Goal: Communication & Community: Answer question/provide support

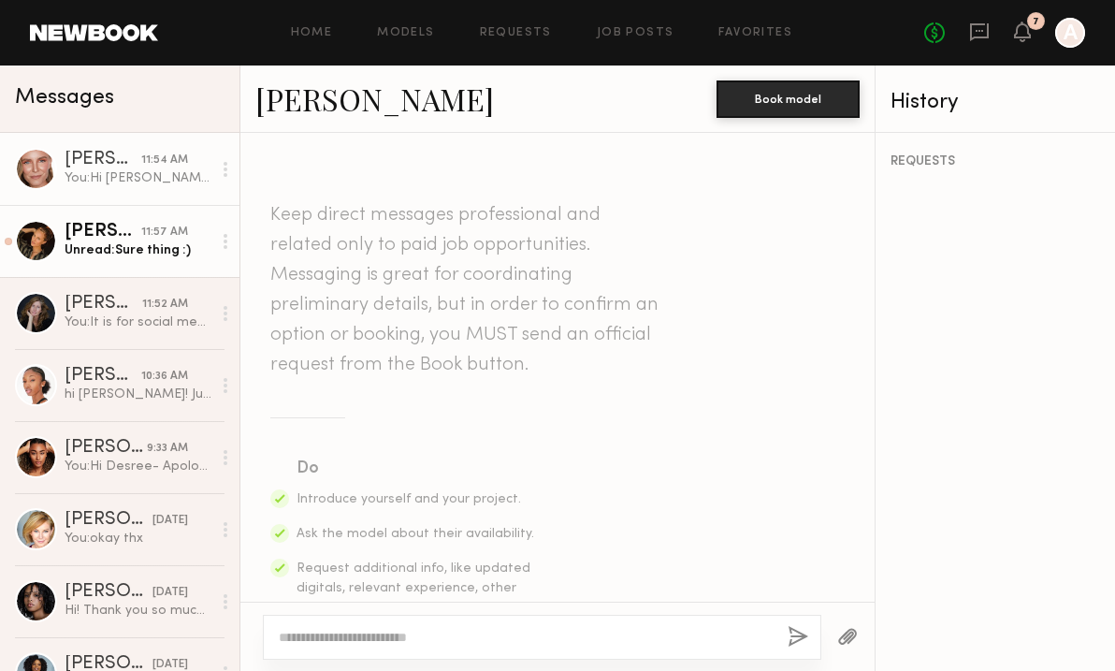
scroll to position [997, 0]
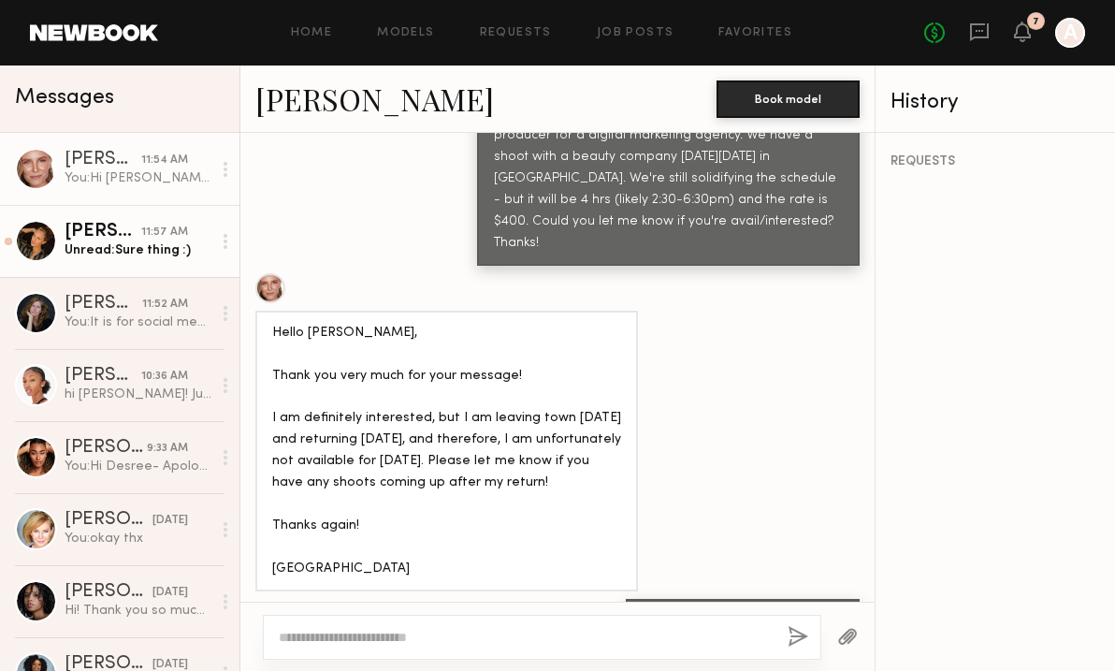
click at [109, 248] on div "Unread: Sure thing :)" at bounding box center [138, 250] width 147 height 18
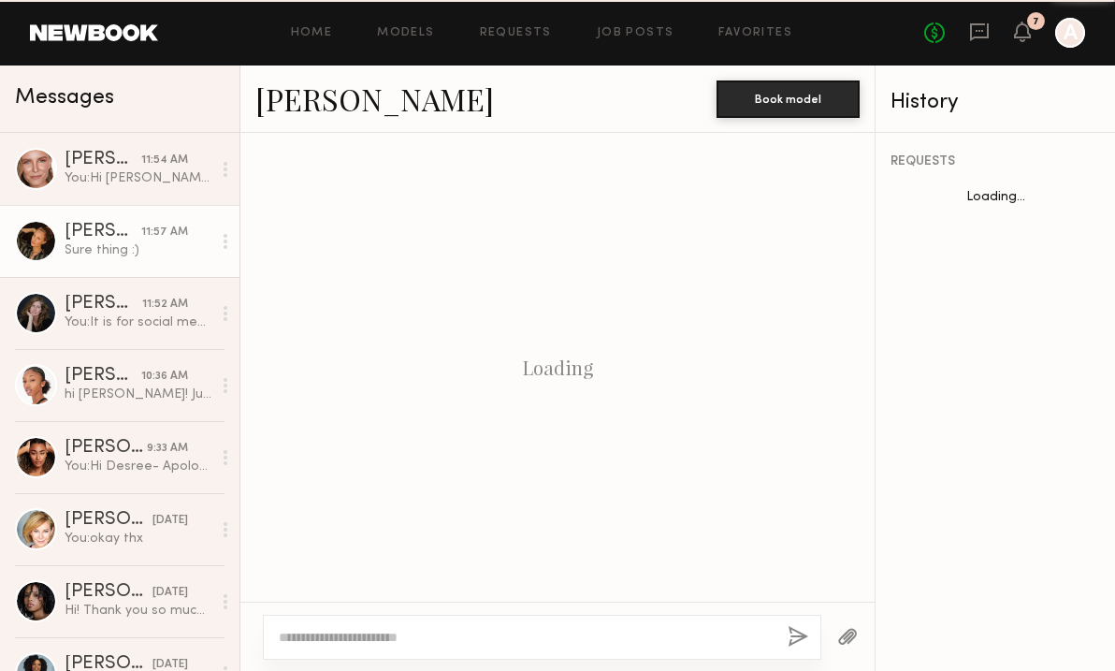
scroll to position [1037, 0]
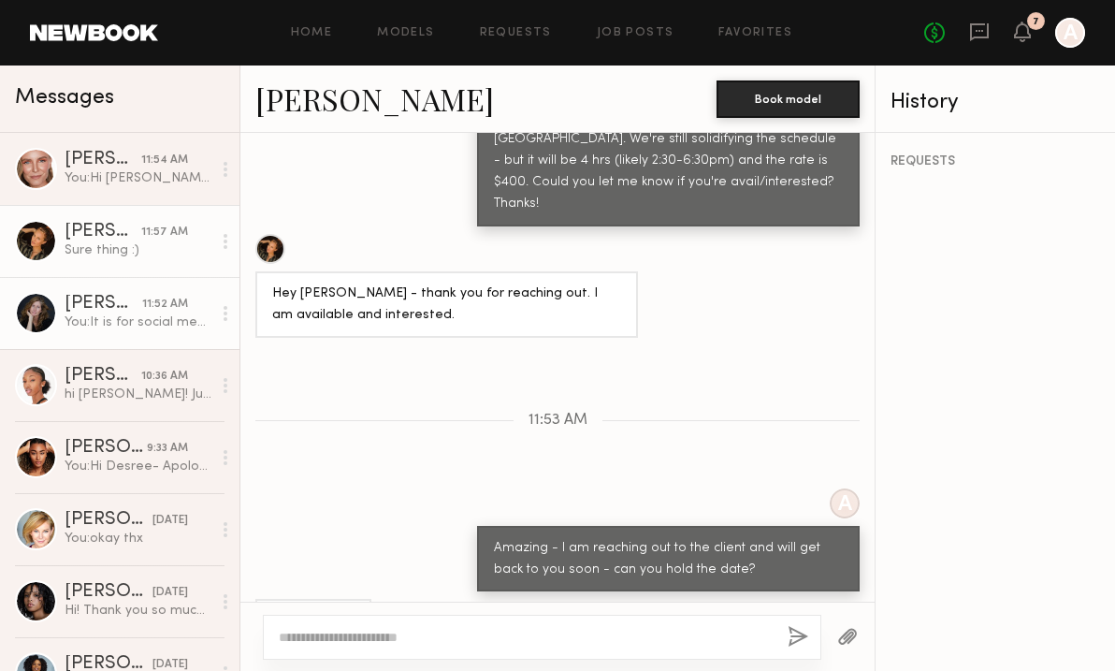
click at [153, 310] on div "11:52 AM" at bounding box center [165, 305] width 46 height 18
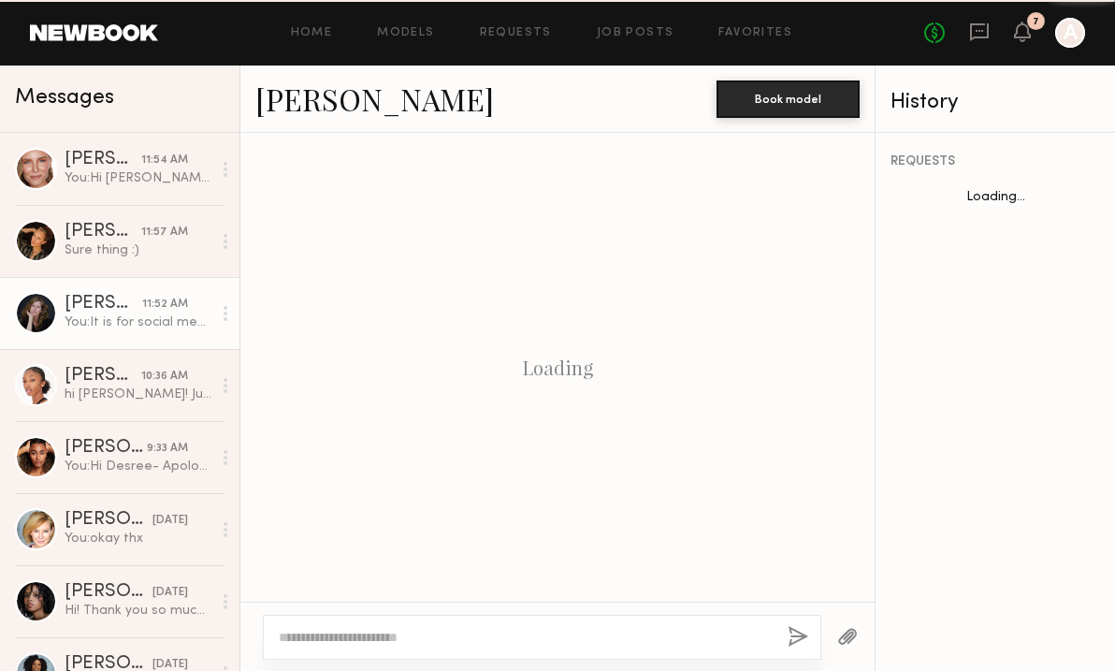
scroll to position [2293, 0]
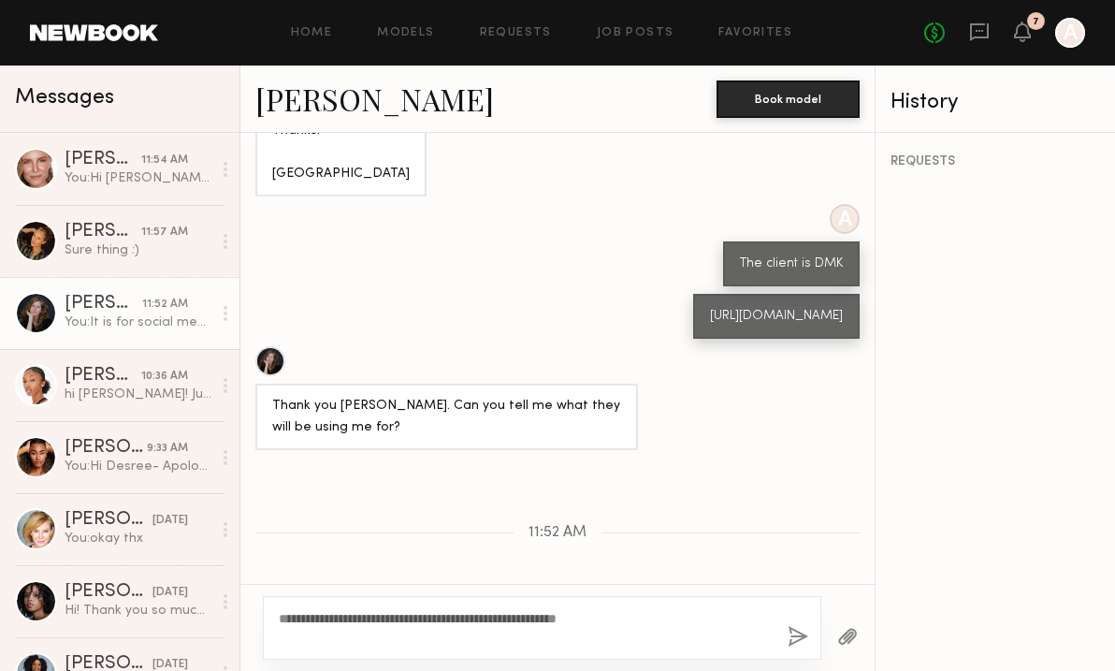
type textarea "**********"
click at [795, 633] on button "button" at bounding box center [798, 637] width 21 height 23
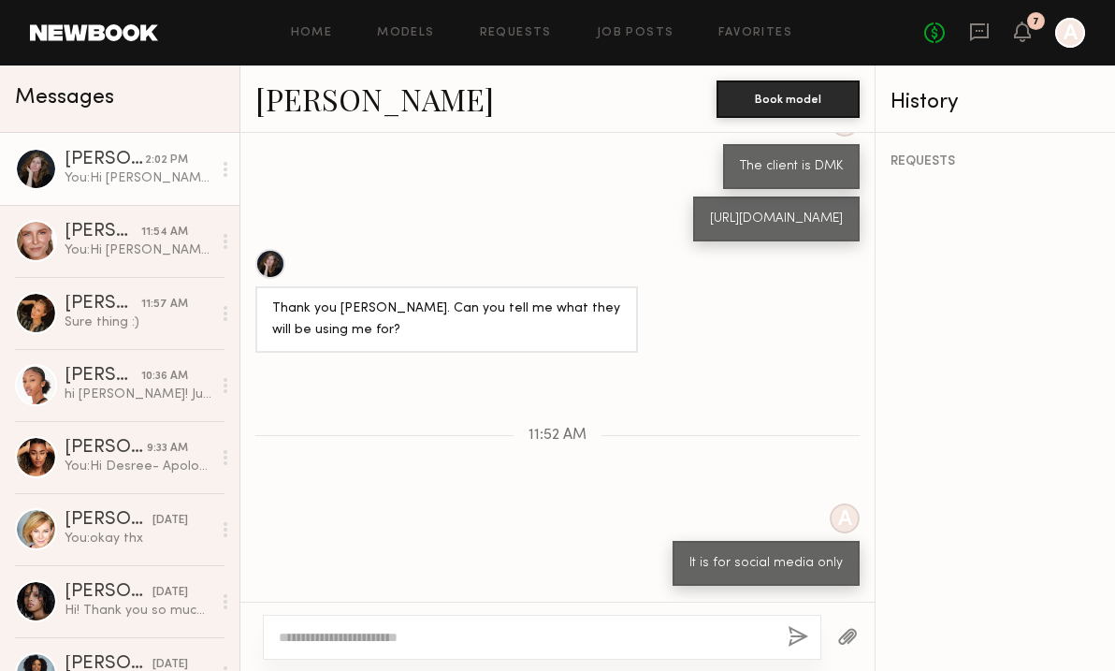
scroll to position [2392, 0]
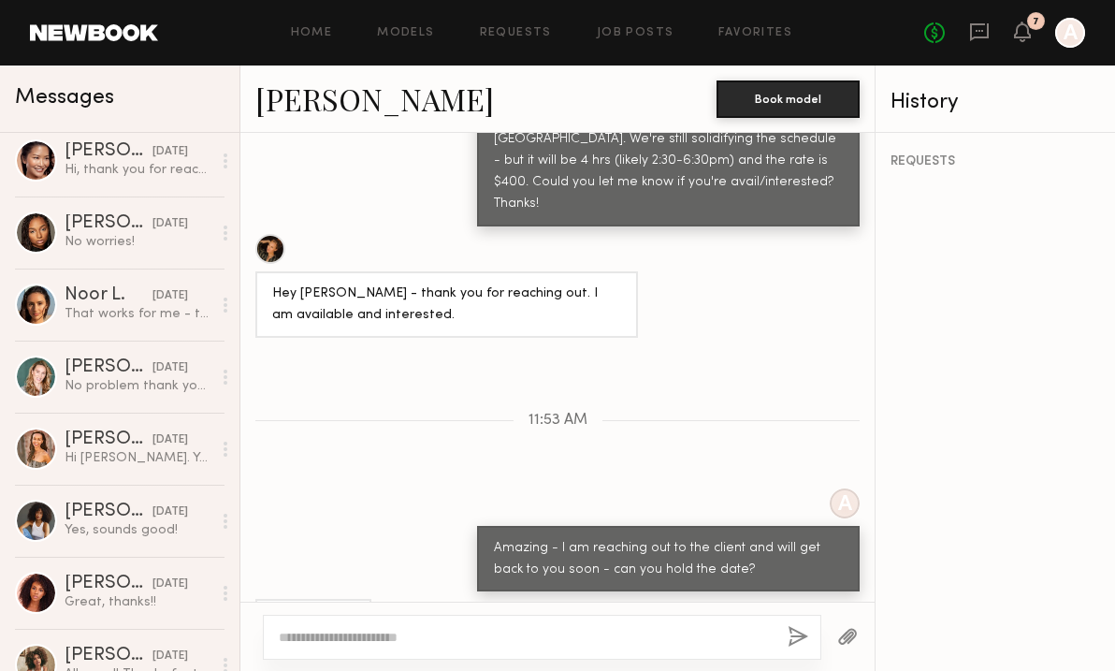
scroll to position [730, 0]
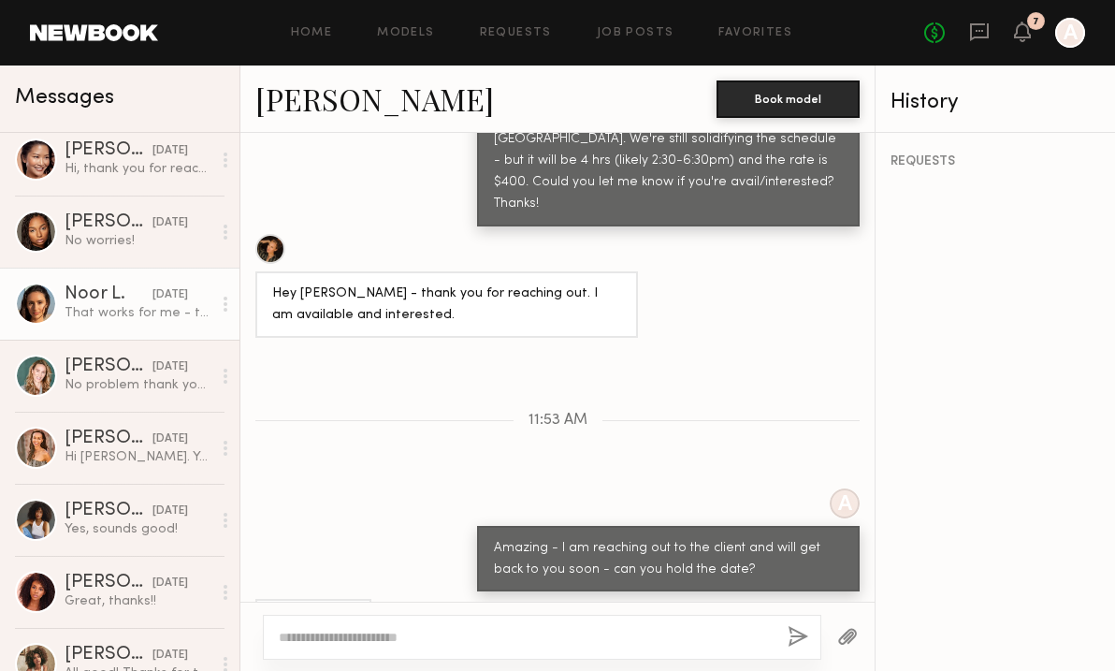
click at [114, 311] on div "That works for me - thanks!" at bounding box center [138, 313] width 147 height 18
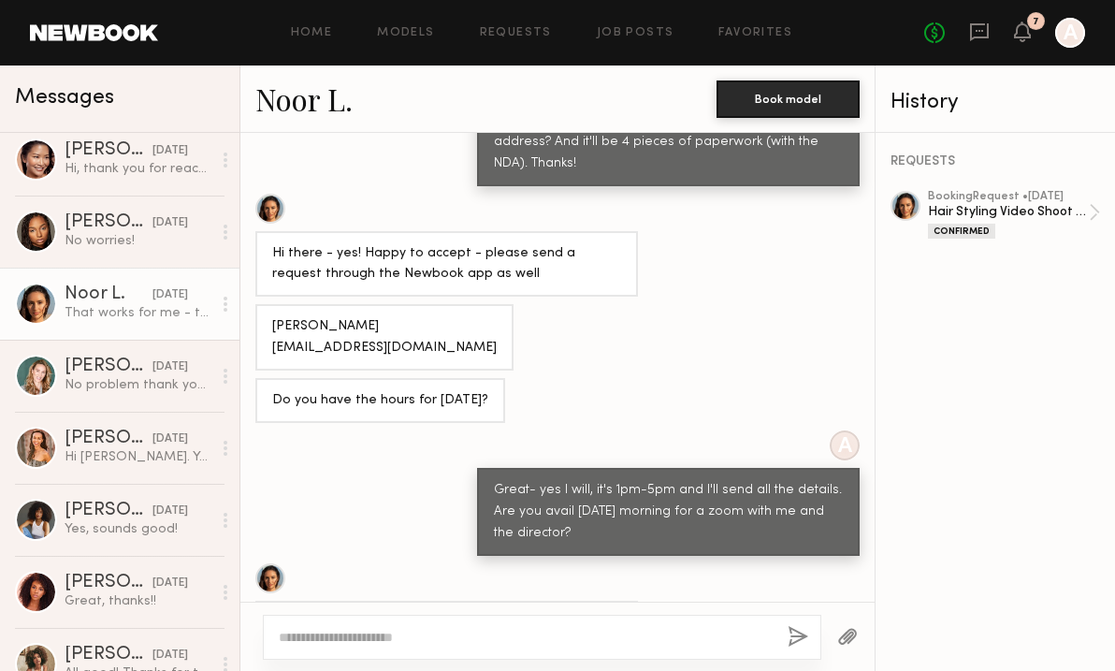
scroll to position [569, 0]
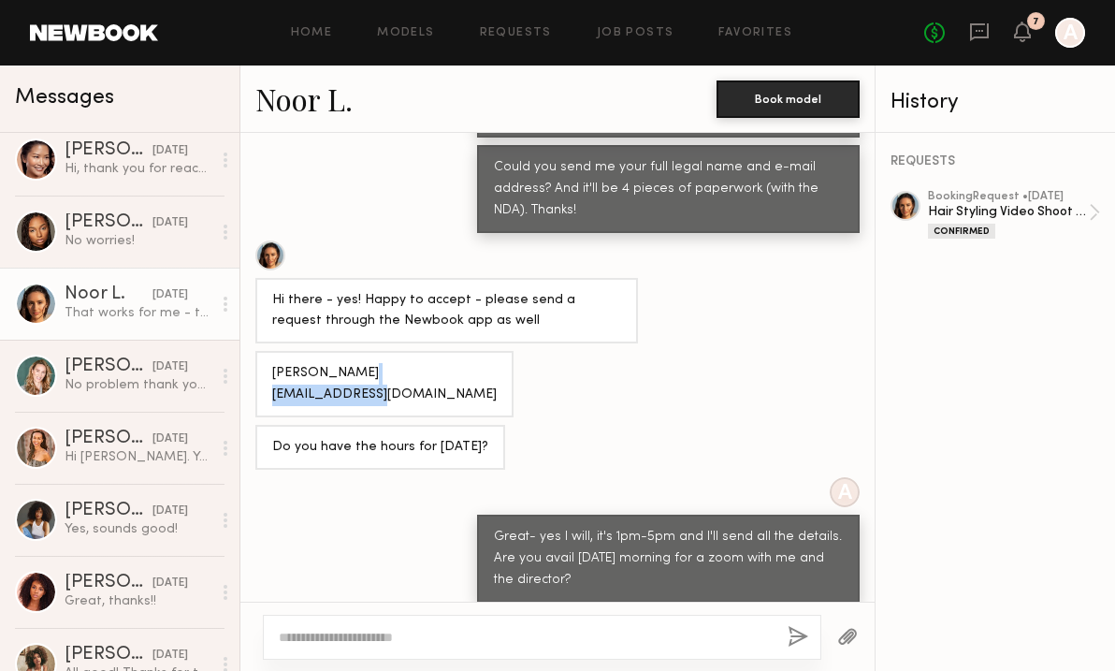
drag, startPoint x: 399, startPoint y: 372, endPoint x: 263, endPoint y: 373, distance: 135.7
click at [264, 374] on div "[PERSON_NAME] [EMAIL_ADDRESS][DOMAIN_NAME]" at bounding box center [384, 384] width 258 height 66
copy div "[EMAIL_ADDRESS][DOMAIN_NAME]"
